Goal: Task Accomplishment & Management: Manage account settings

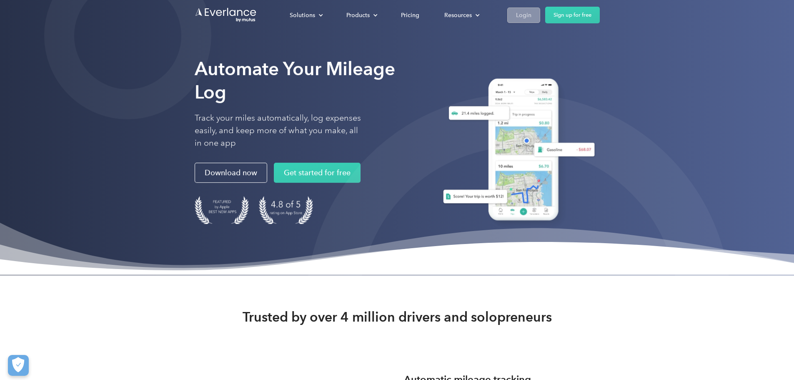
click at [532, 14] on div "Login" at bounding box center [523, 15] width 15 height 10
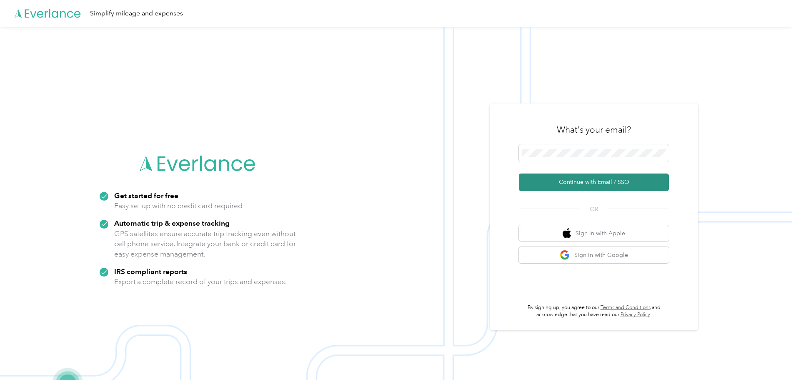
click at [594, 181] on button "Continue with Email / SSO" at bounding box center [594, 182] width 150 height 18
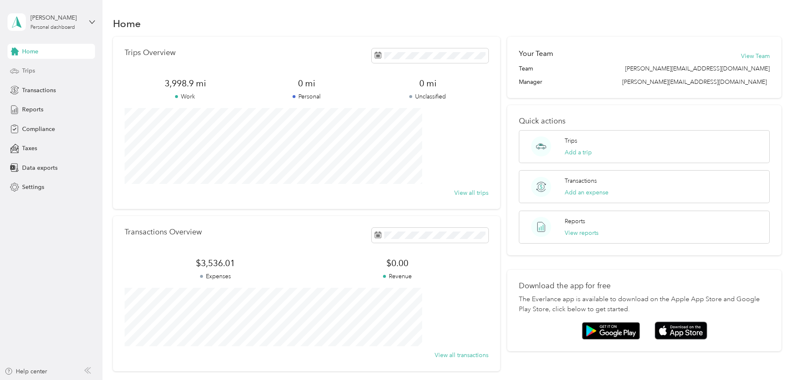
click at [25, 71] on span "Trips" at bounding box center [28, 70] width 13 height 9
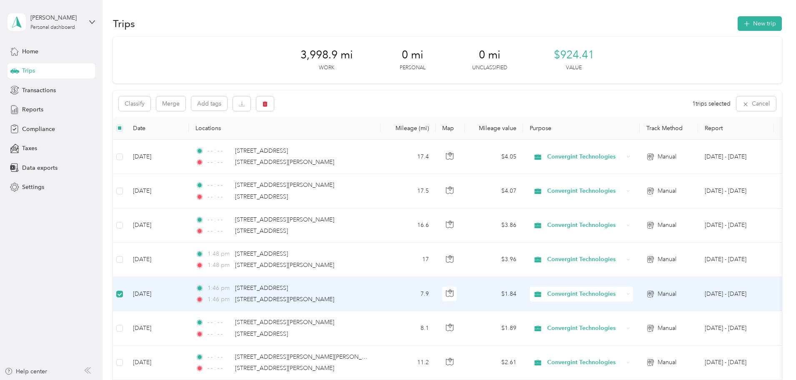
click at [231, 286] on span "1:46 pm" at bounding box center [220, 288] width 24 height 9
click at [288, 288] on span "[STREET_ADDRESS]" at bounding box center [261, 288] width 53 height 7
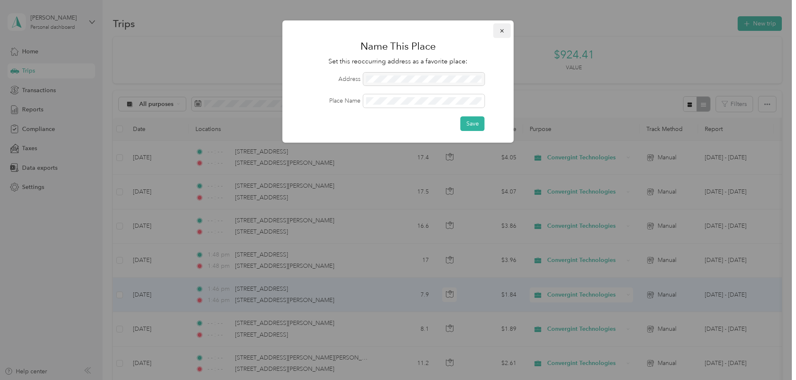
click at [503, 26] on button "button" at bounding box center [503, 30] width 18 height 15
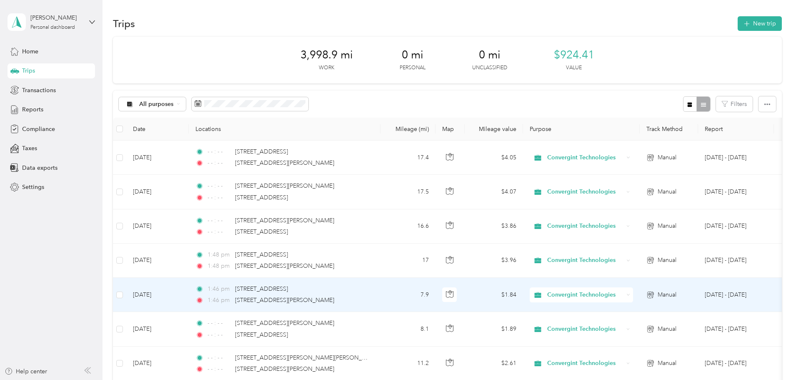
click at [231, 288] on span "1:46 pm" at bounding box center [220, 288] width 24 height 9
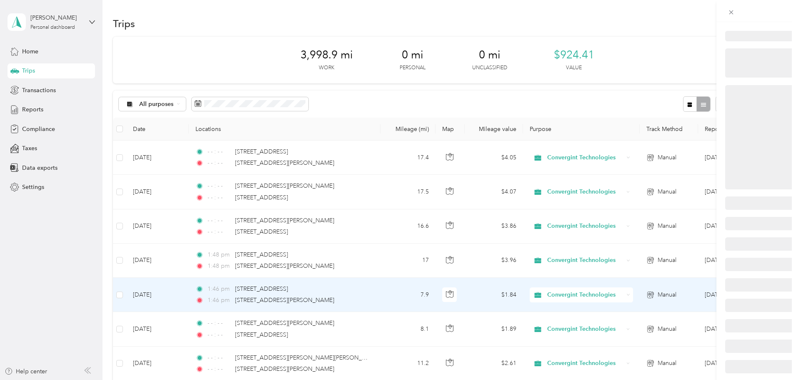
click at [270, 379] on div at bounding box center [396, 380] width 792 height 0
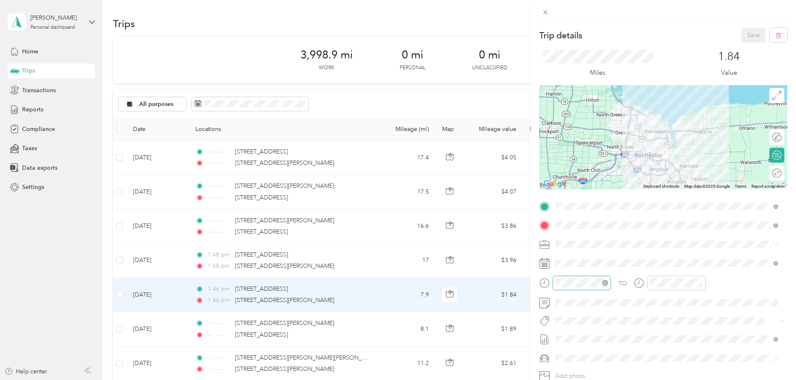
click at [606, 284] on icon "close-circle" at bounding box center [606, 283] width 6 height 6
click at [700, 283] on icon "close-circle" at bounding box center [700, 283] width 6 height 6
click at [746, 35] on button "Save" at bounding box center [754, 35] width 24 height 15
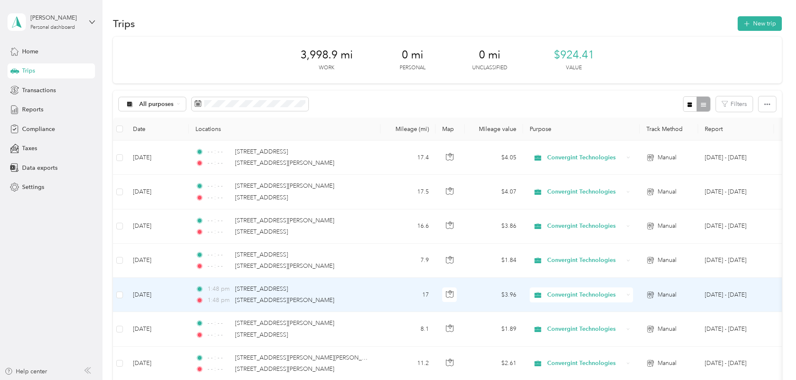
click at [231, 291] on span "1:48 pm" at bounding box center [220, 288] width 24 height 9
click at [271, 379] on div at bounding box center [396, 380] width 792 height 0
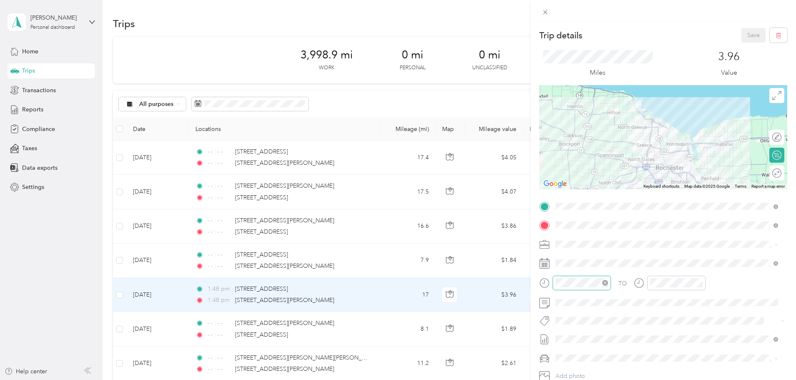
click at [607, 283] on icon "close-circle" at bounding box center [606, 283] width 6 height 6
click at [700, 282] on icon "close-circle" at bounding box center [700, 283] width 6 height 6
click at [746, 39] on button "Save" at bounding box center [754, 35] width 24 height 15
